Goal: Obtain resource: Download file/media

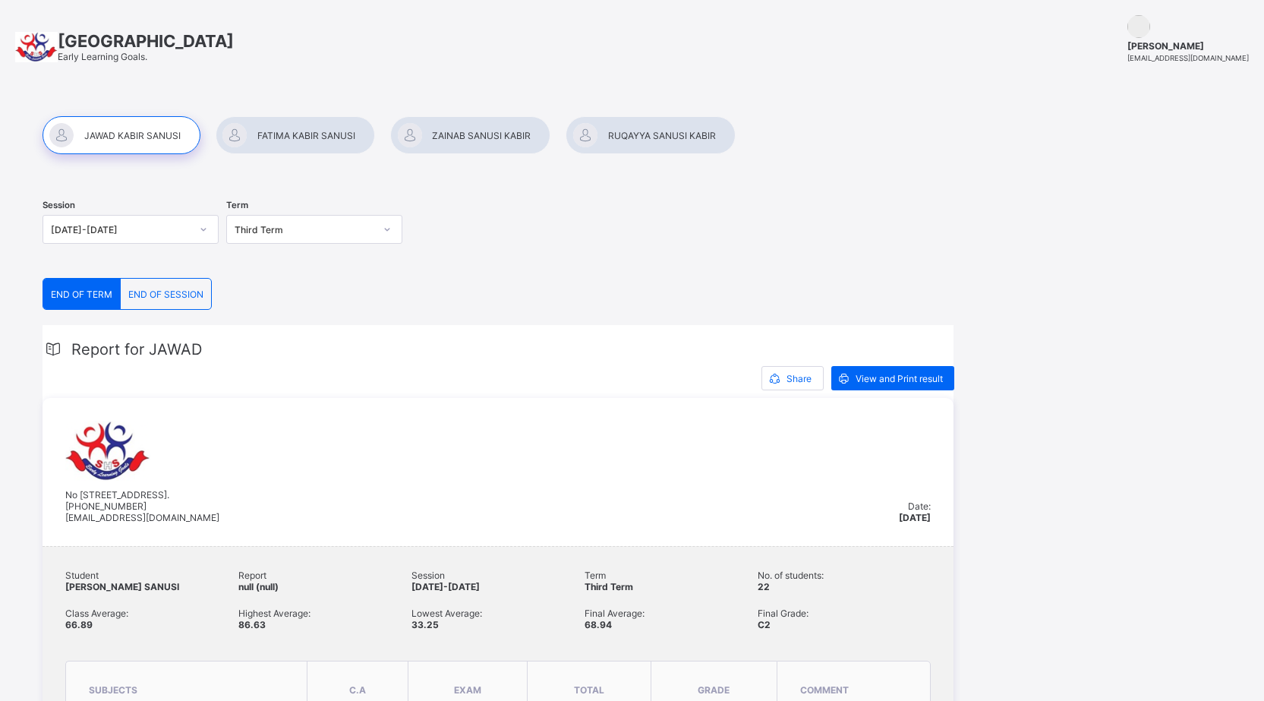
scroll to position [76, 0]
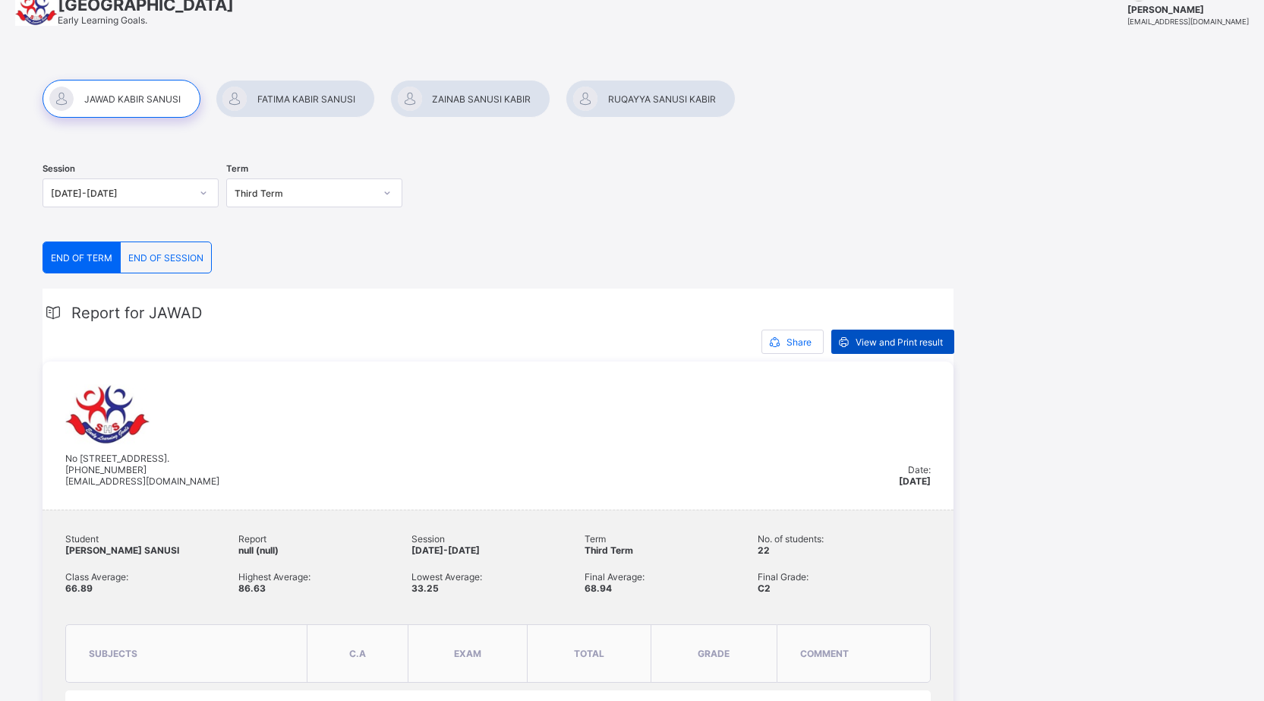
click at [878, 346] on span "View and Print result" at bounding box center [899, 341] width 87 height 11
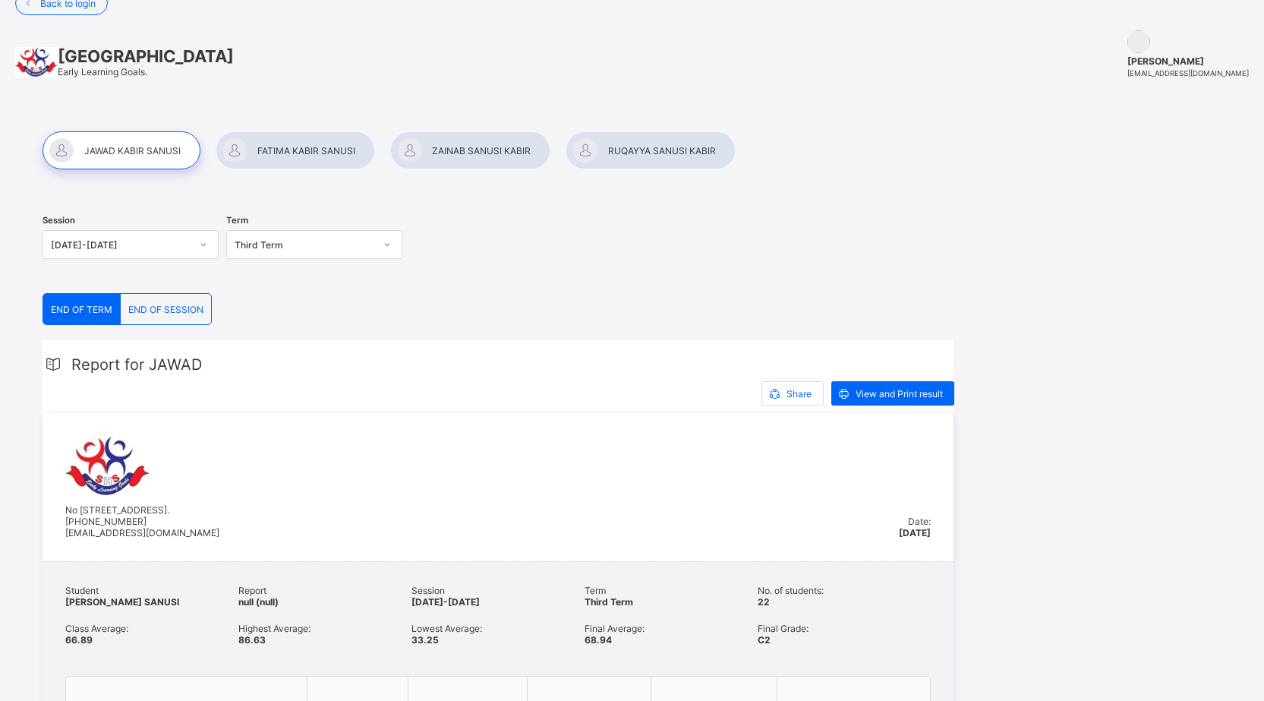
scroll to position [0, 0]
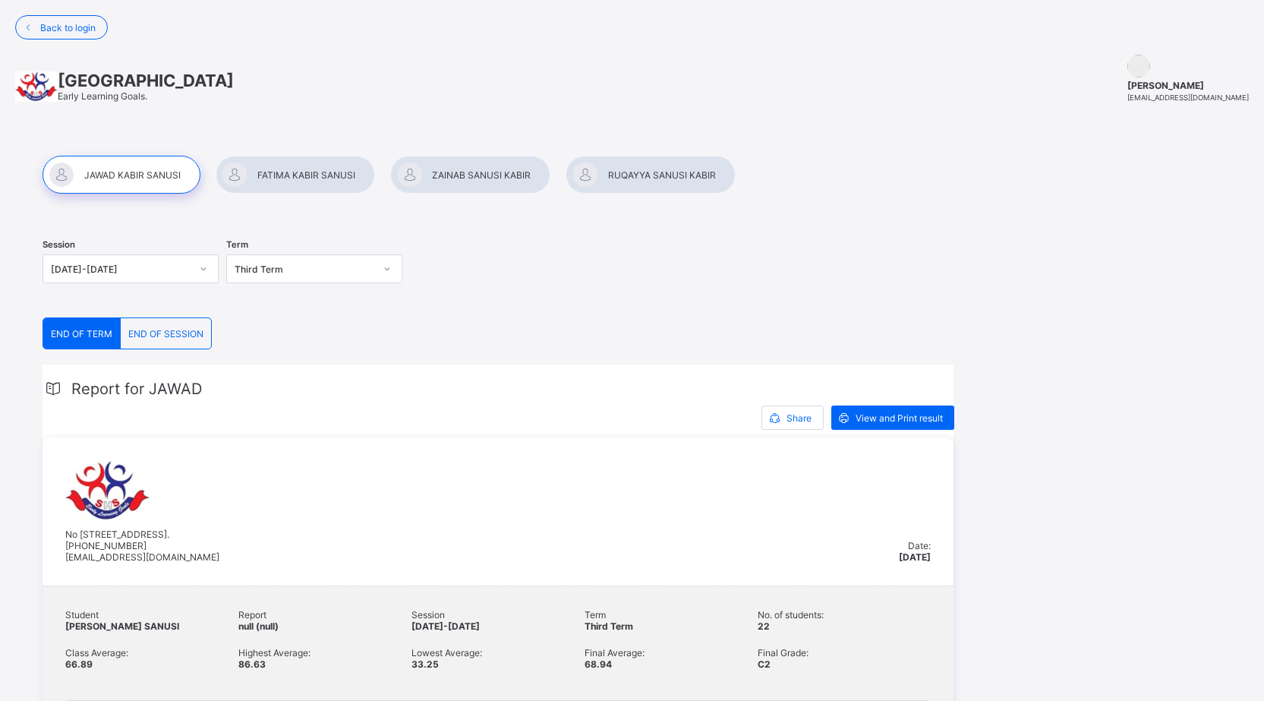
click at [282, 177] on div at bounding box center [295, 175] width 159 height 38
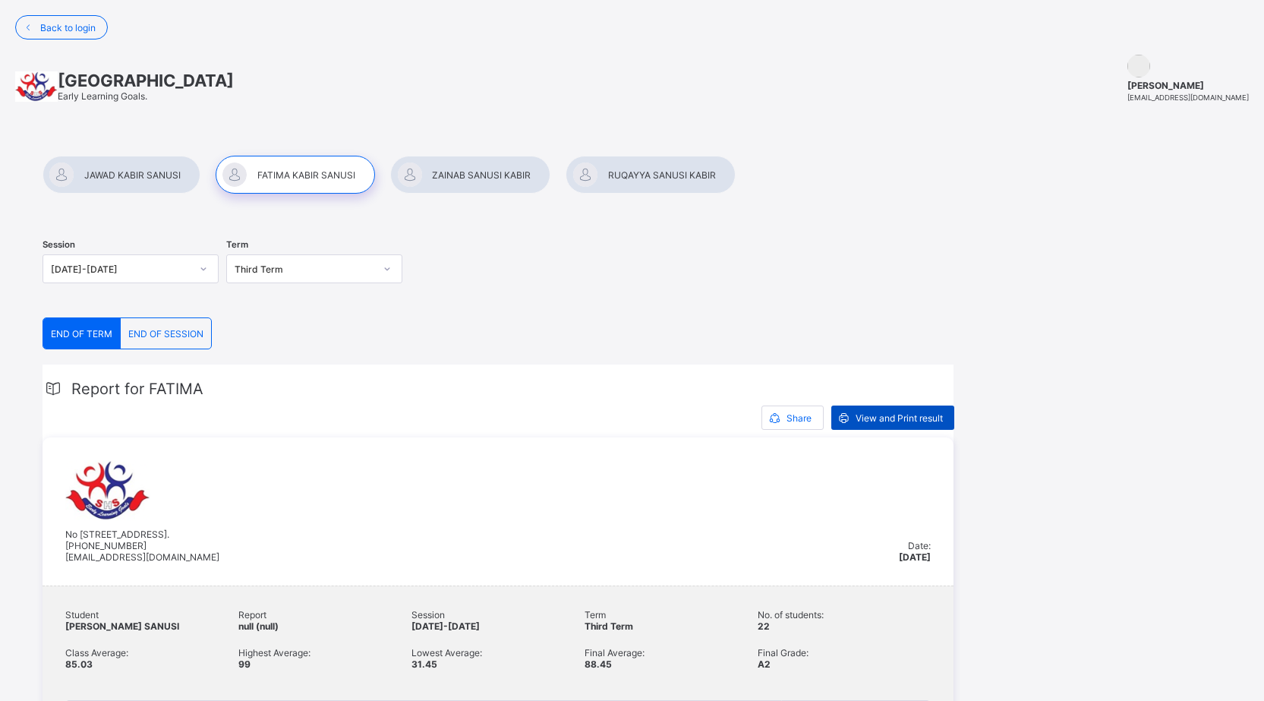
click at [870, 422] on span "View and Print result" at bounding box center [899, 417] width 87 height 11
click at [492, 176] on div at bounding box center [470, 175] width 160 height 38
click at [898, 409] on div "View and Print result" at bounding box center [893, 418] width 123 height 24
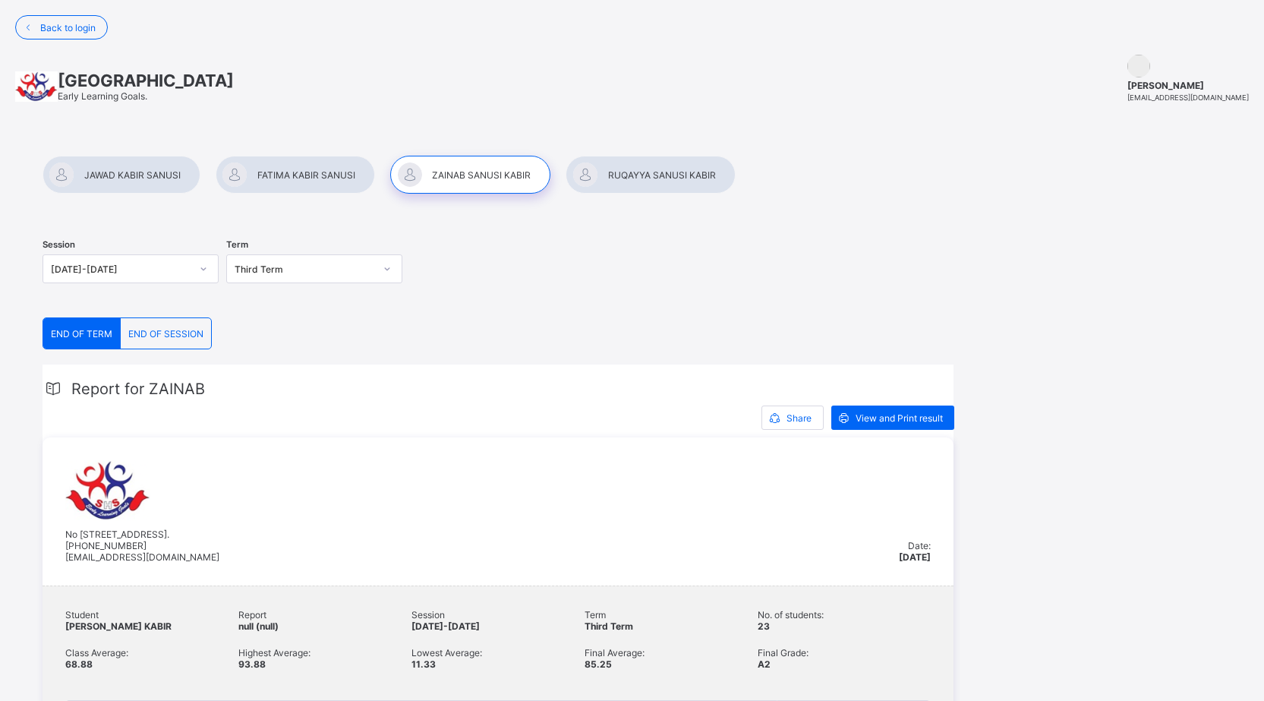
click at [651, 172] on div at bounding box center [650, 175] width 169 height 38
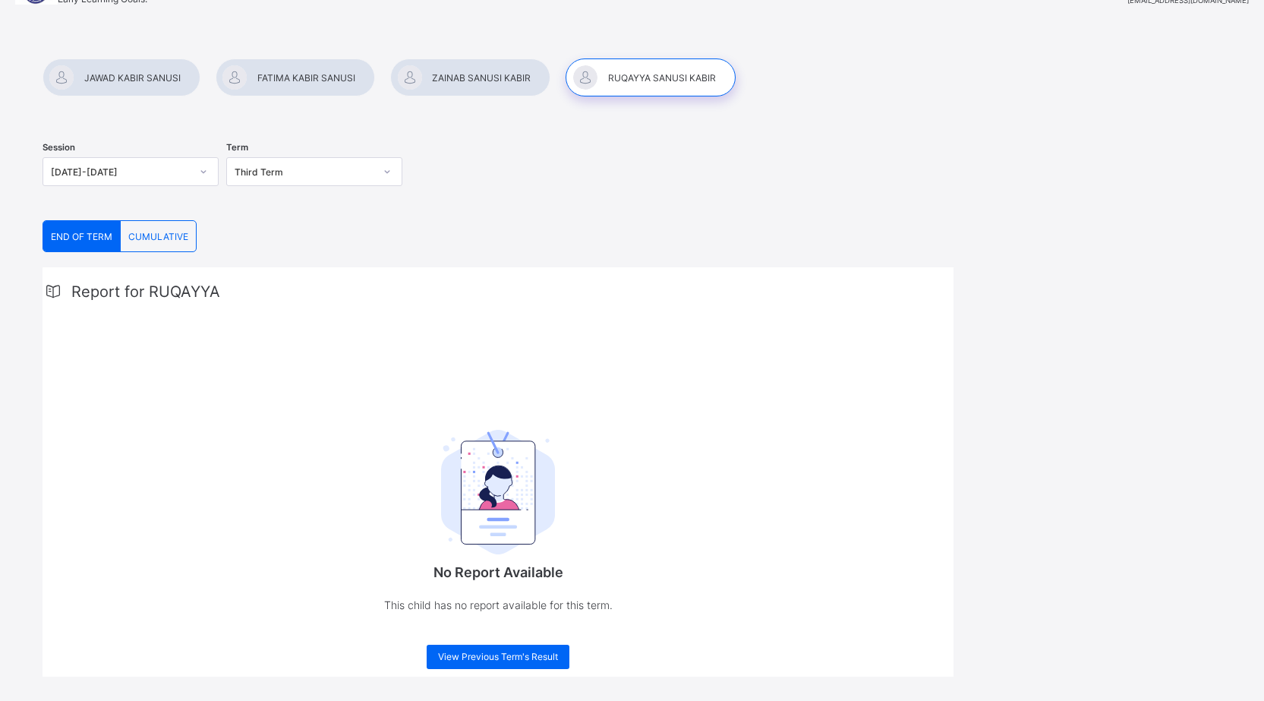
scroll to position [118, 0]
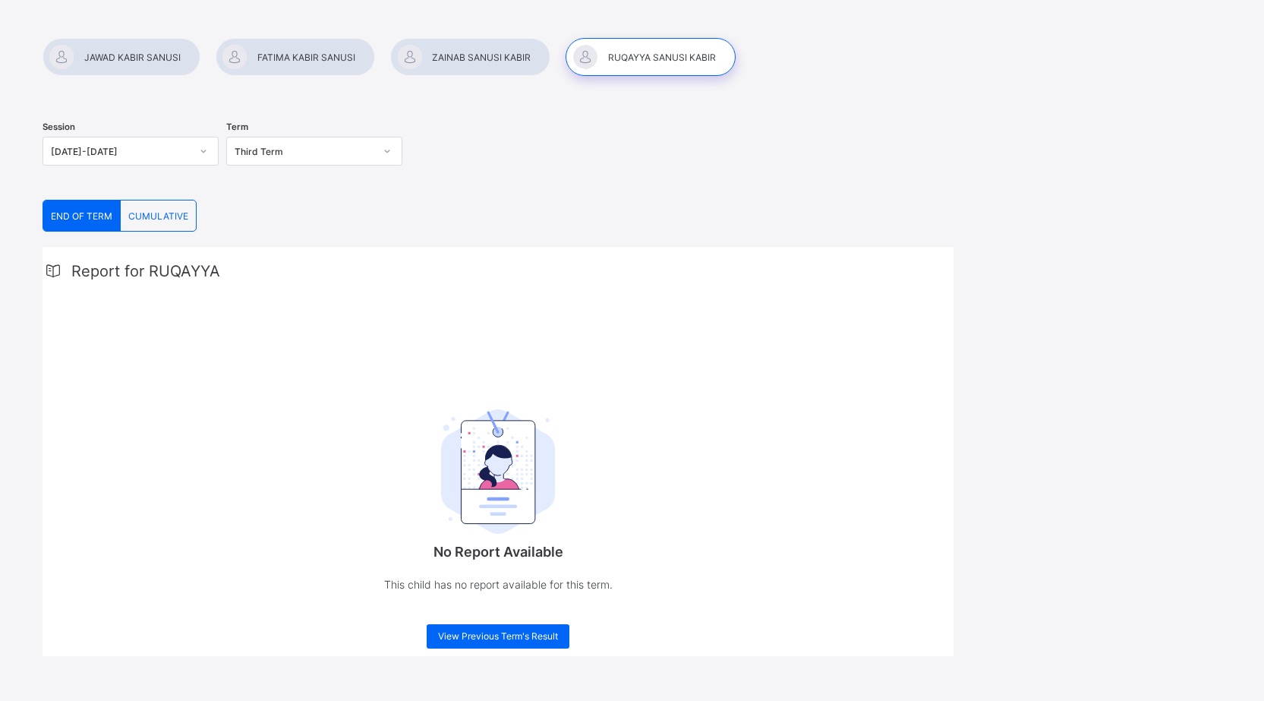
click at [636, 60] on div at bounding box center [650, 57] width 169 height 38
click at [652, 65] on div at bounding box center [650, 57] width 169 height 38
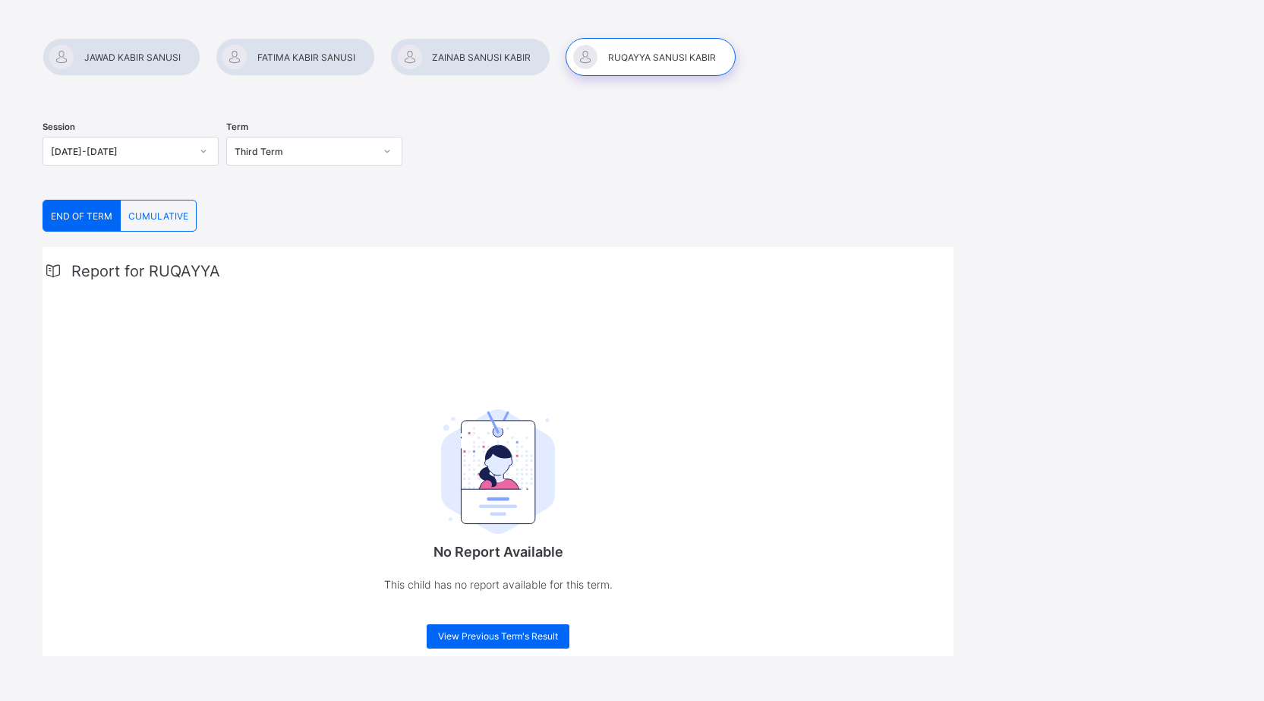
click at [652, 65] on div at bounding box center [650, 57] width 169 height 38
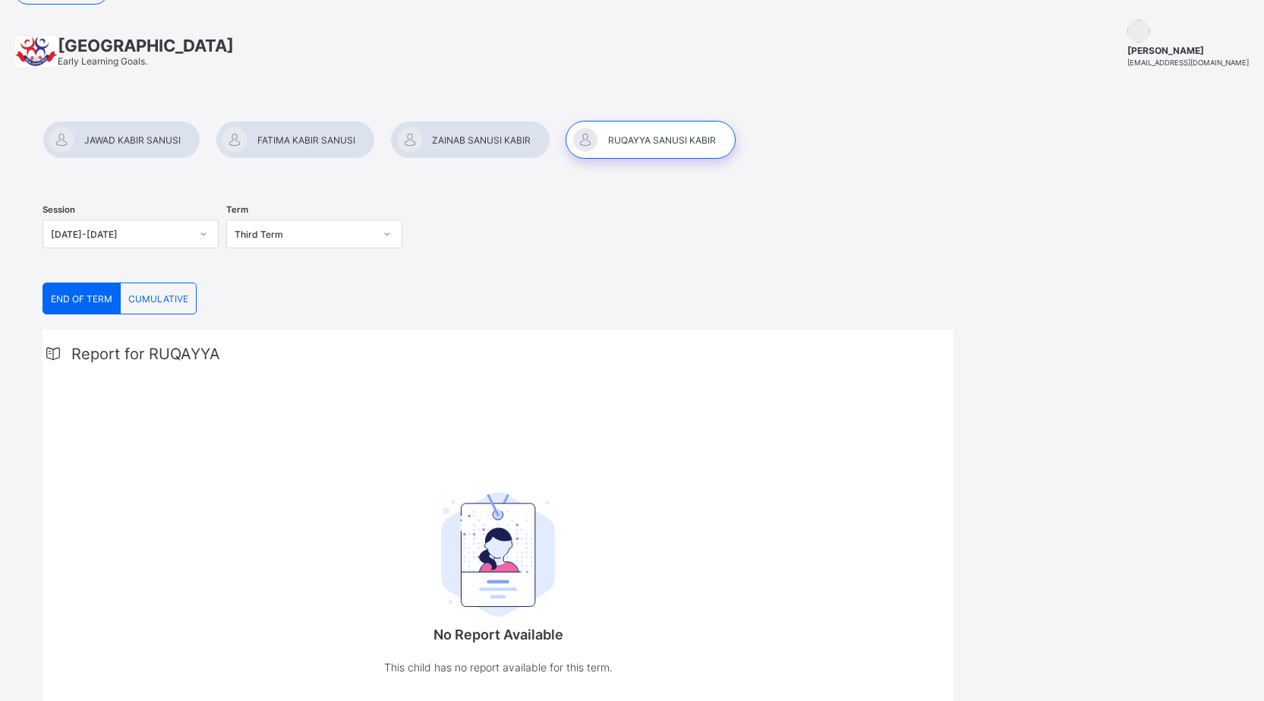
scroll to position [0, 0]
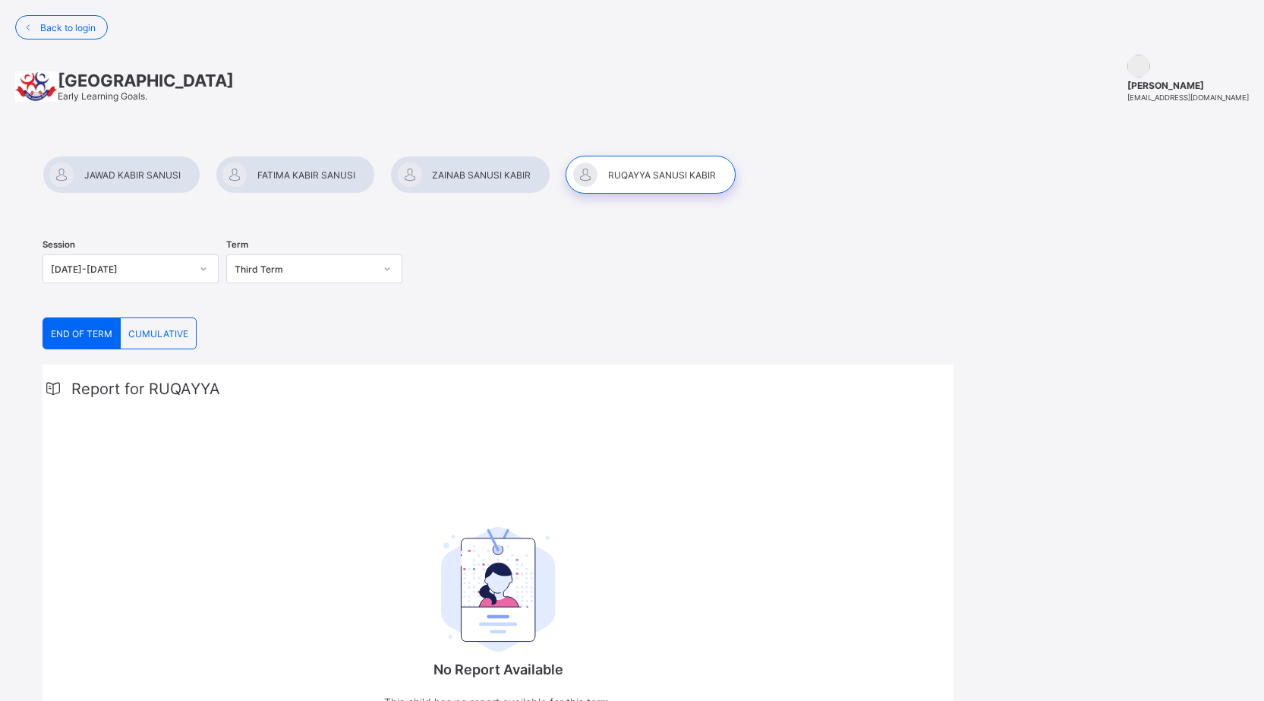
click at [675, 177] on div at bounding box center [650, 175] width 169 height 38
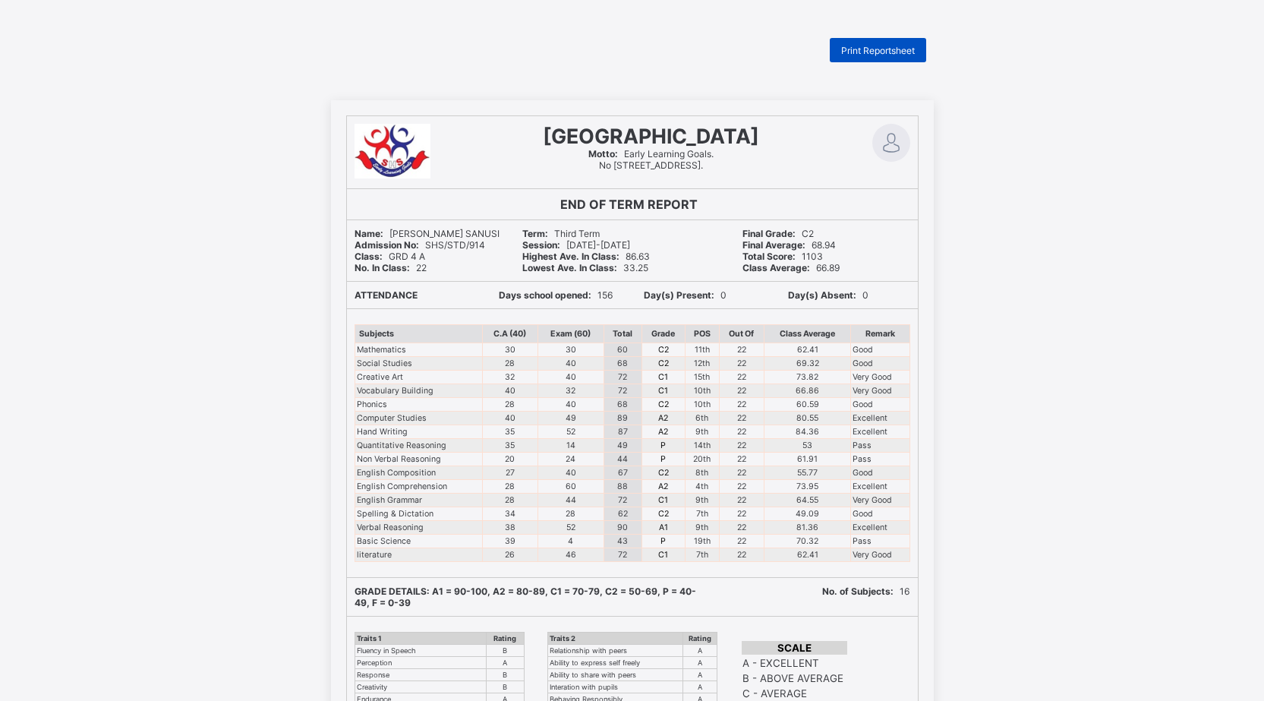
click at [854, 46] on span "Print Reportsheet" at bounding box center [878, 50] width 74 height 11
click at [871, 46] on span "Print Reportsheet" at bounding box center [878, 50] width 74 height 11
